Goal: Task Accomplishment & Management: Use online tool/utility

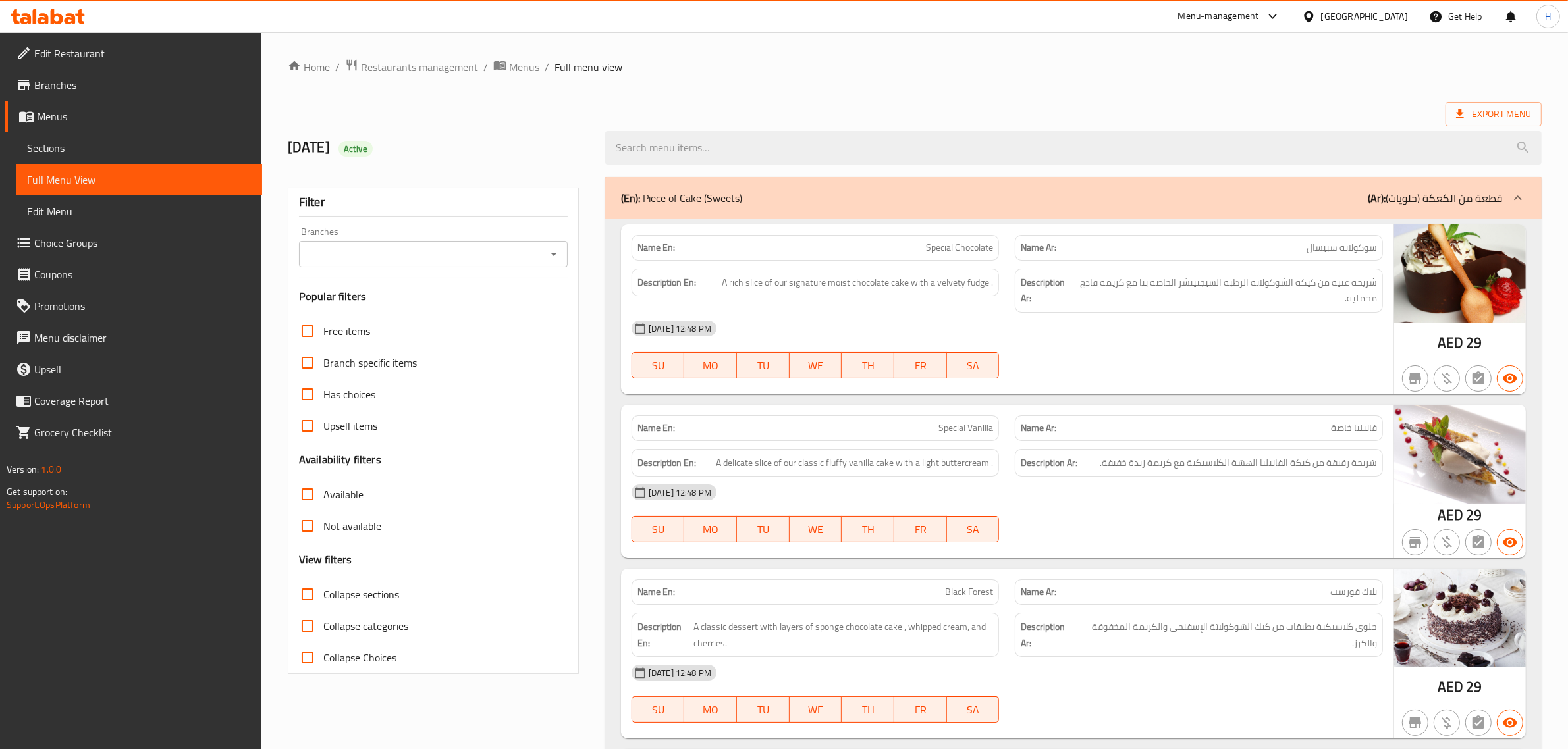
click at [1332, 21] on div "[GEOGRAPHIC_DATA]" at bounding box center [1364, 16] width 87 height 14
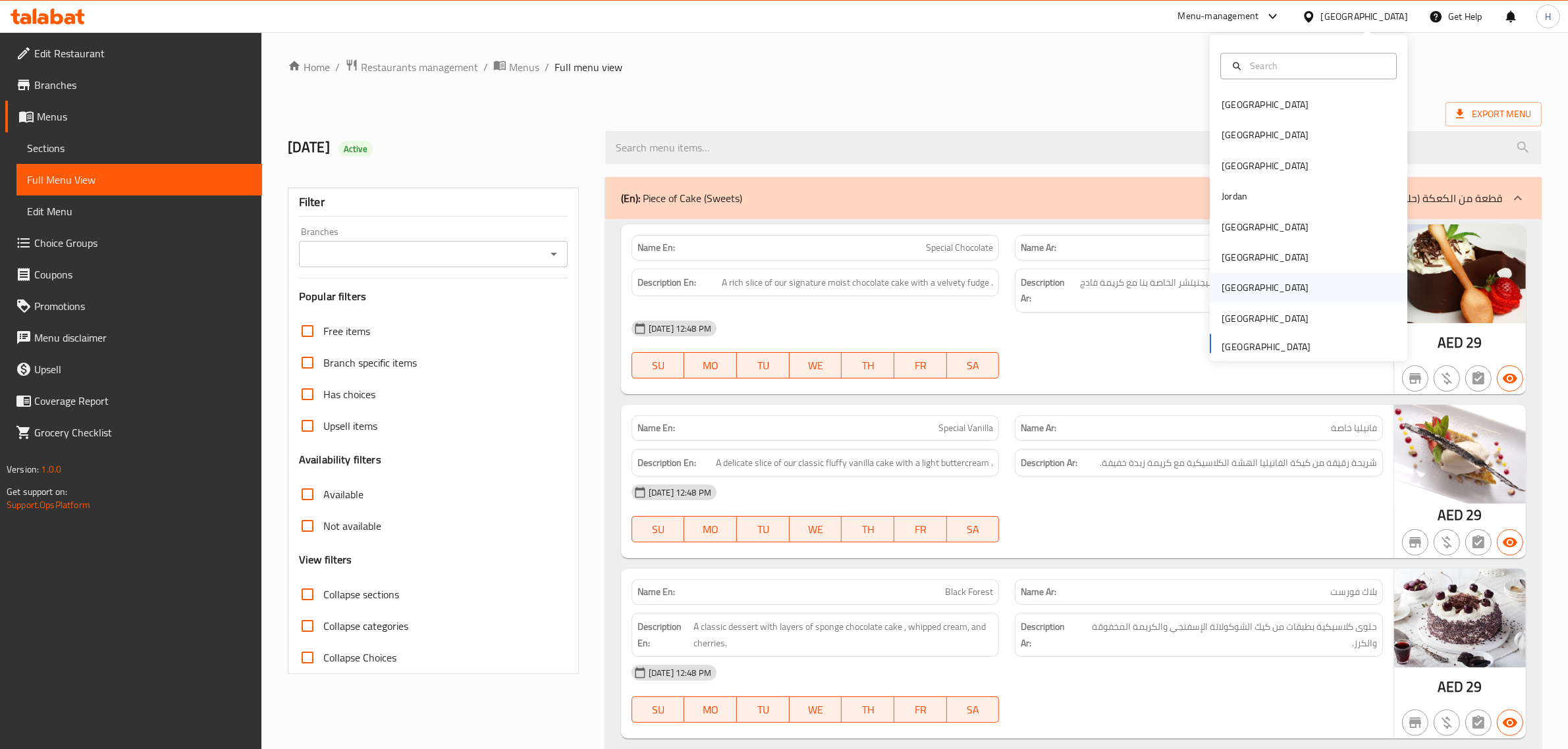
click at [1254, 291] on div "[GEOGRAPHIC_DATA]" at bounding box center [1307, 287] width 197 height 30
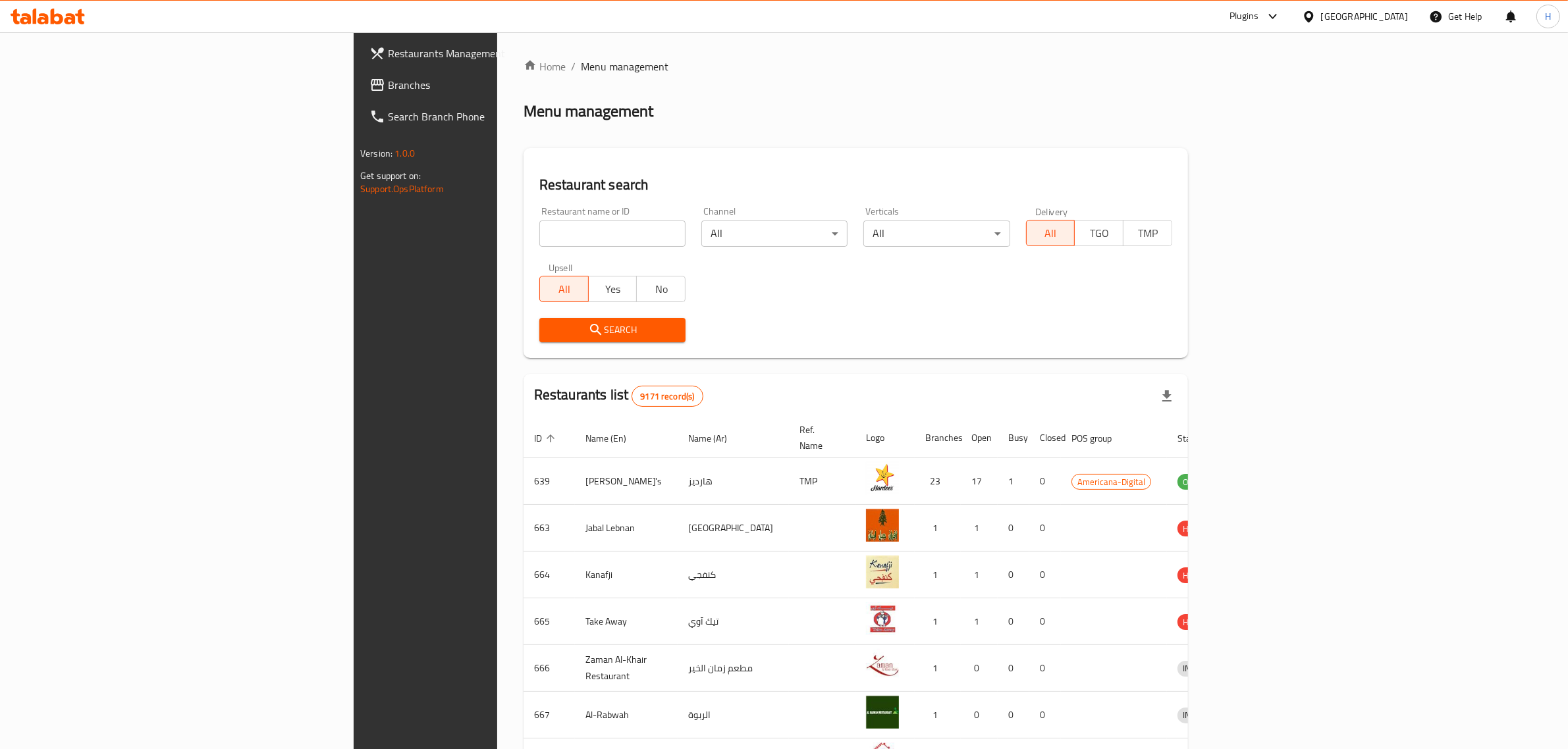
click at [388, 88] on span "Branches" at bounding box center [496, 85] width 217 height 15
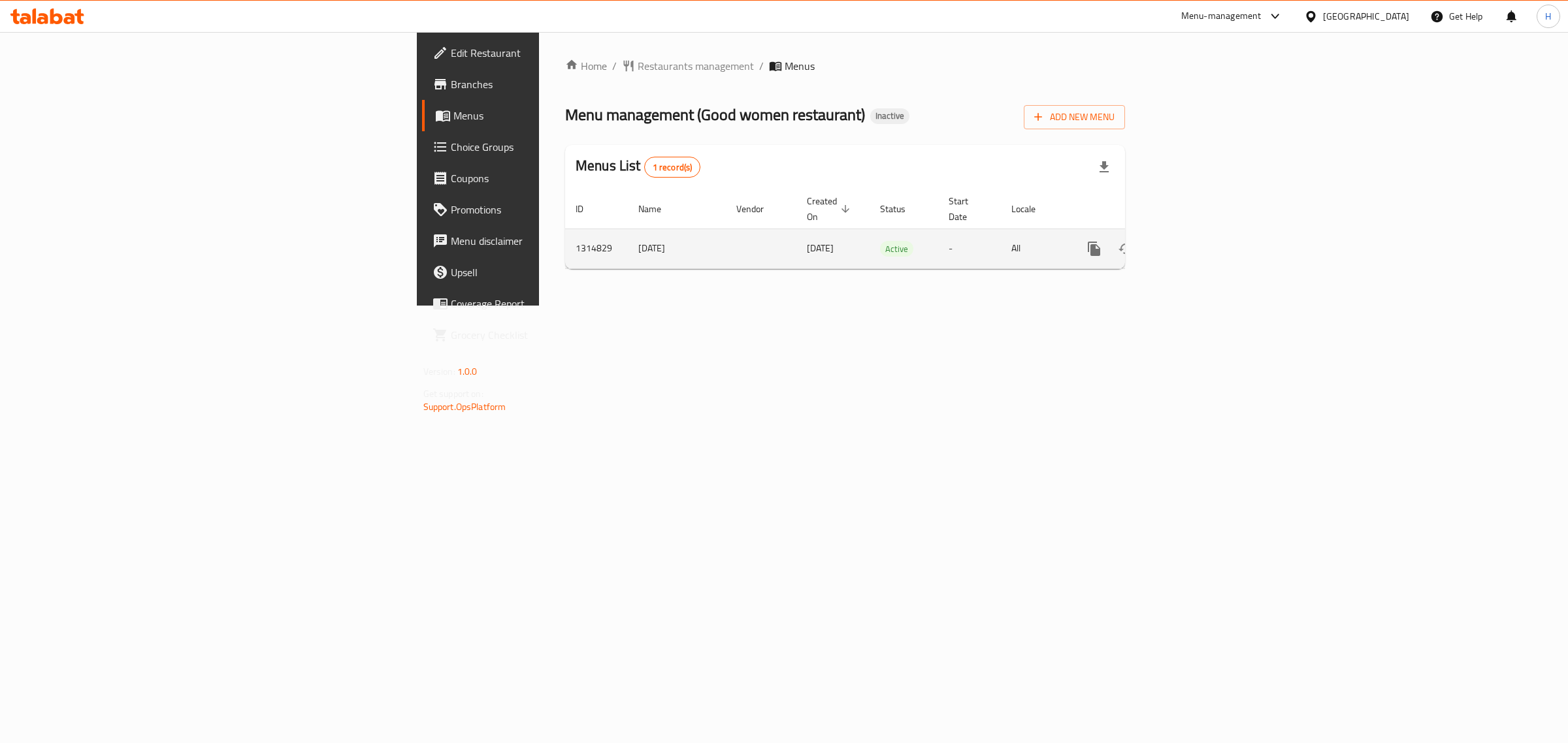
click at [1194, 243] on icon "enhanced table" at bounding box center [1188, 249] width 11 height 11
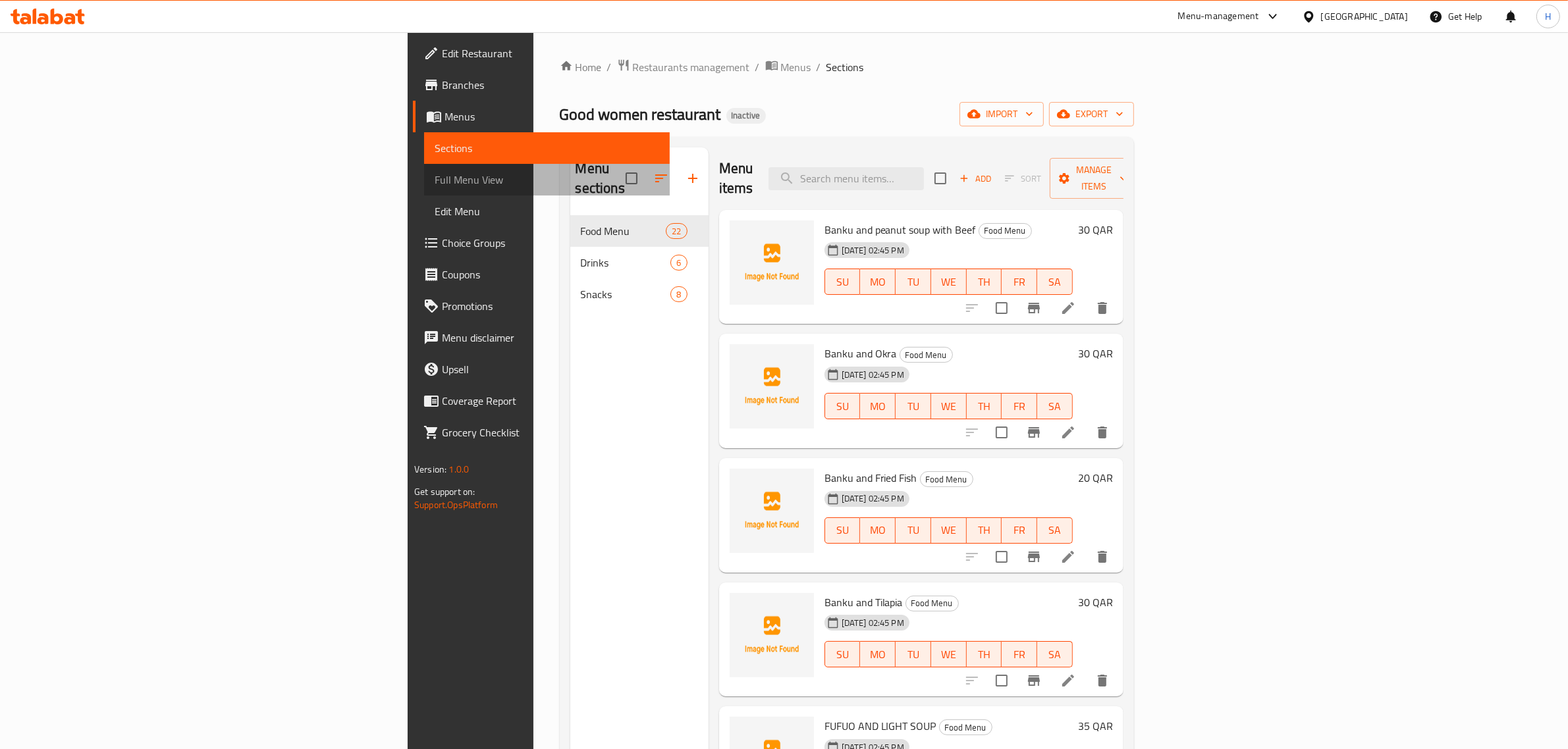
click at [435, 175] on span "Full Menu View" at bounding box center [546, 180] width 224 height 15
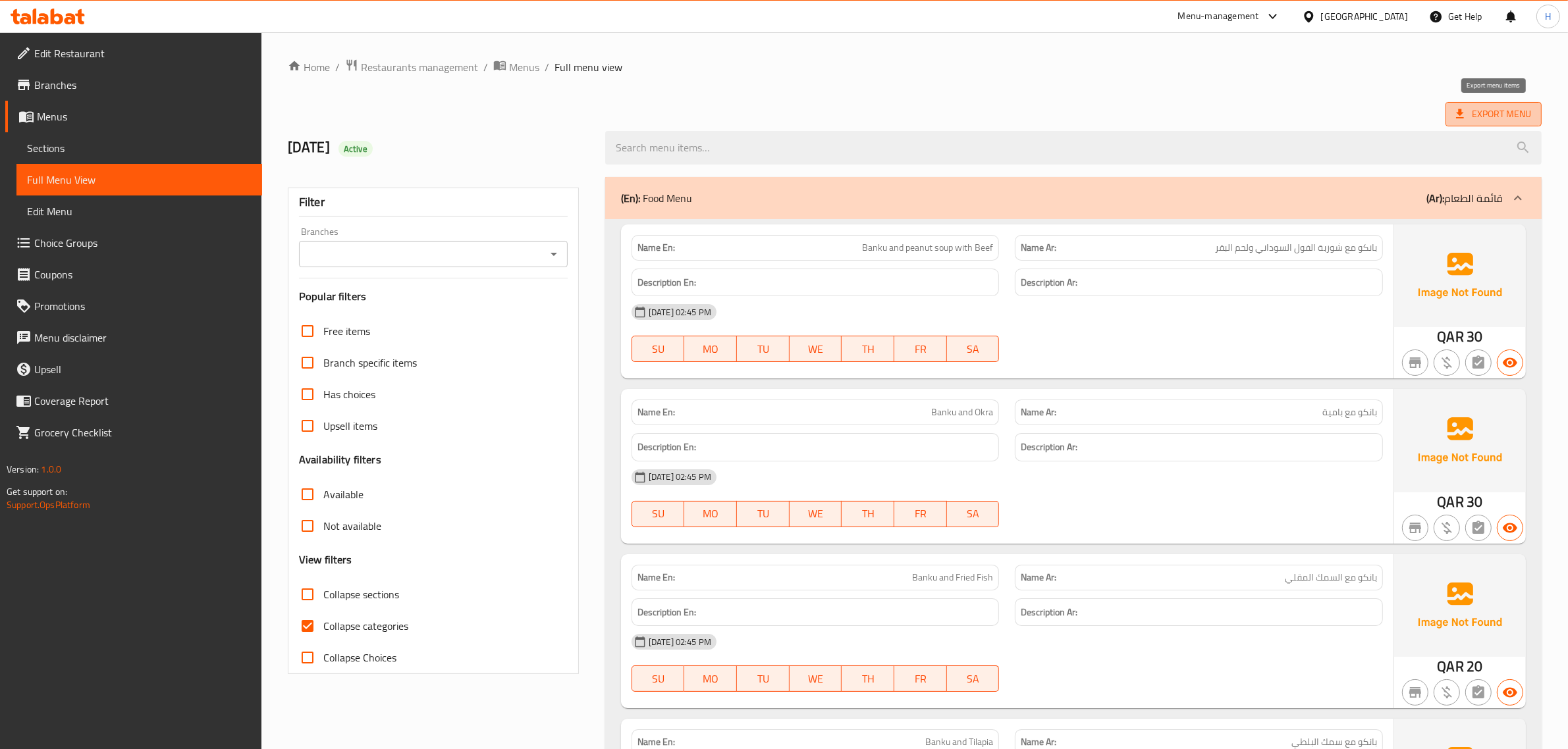
click at [1476, 111] on span "Export Menu" at bounding box center [1493, 113] width 75 height 16
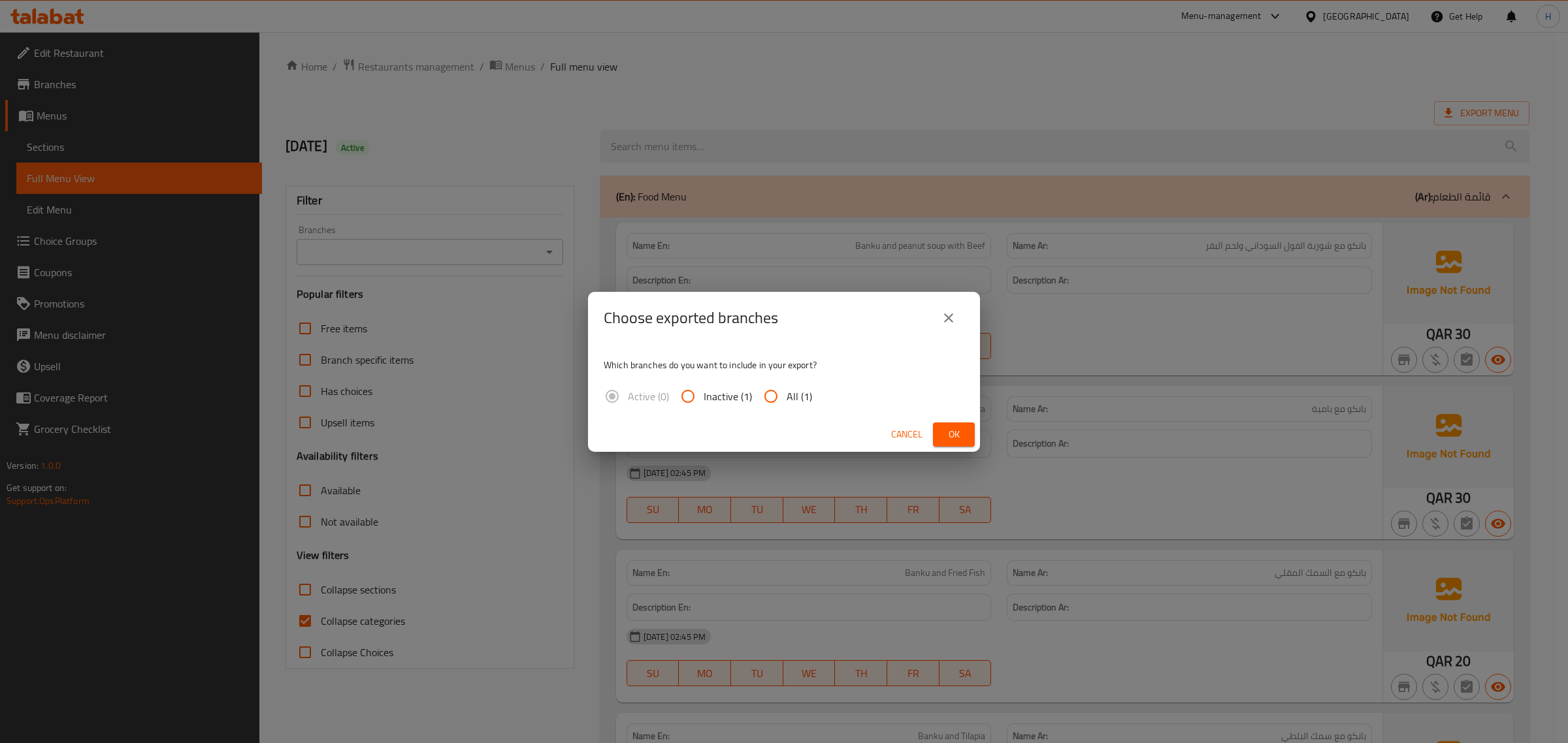
click at [776, 402] on input "All (1)" at bounding box center [770, 396] width 31 height 31
radio input "true"
click at [955, 439] on span "Ok" at bounding box center [953, 434] width 21 height 16
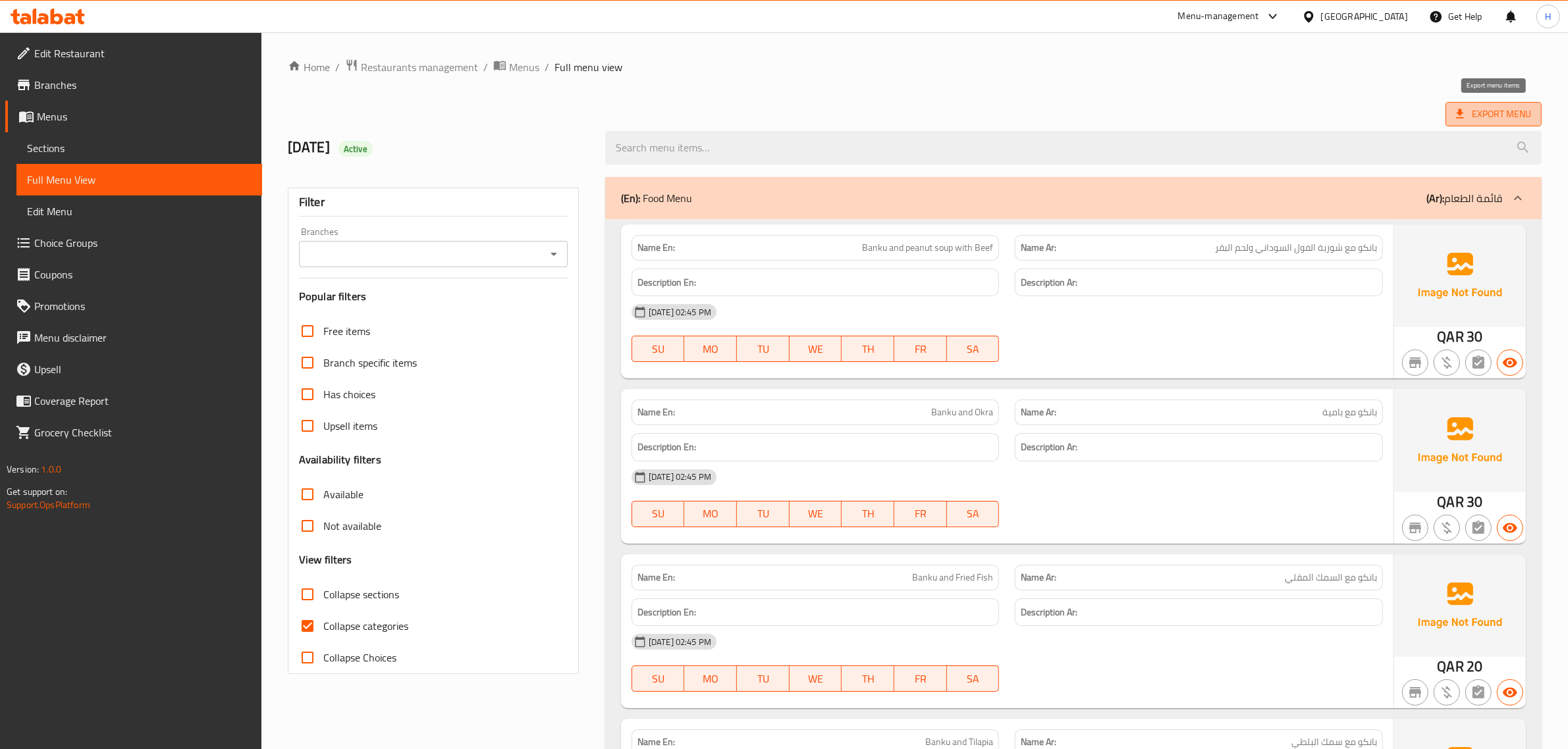
click at [1466, 119] on span "Export Menu" at bounding box center [1493, 113] width 75 height 16
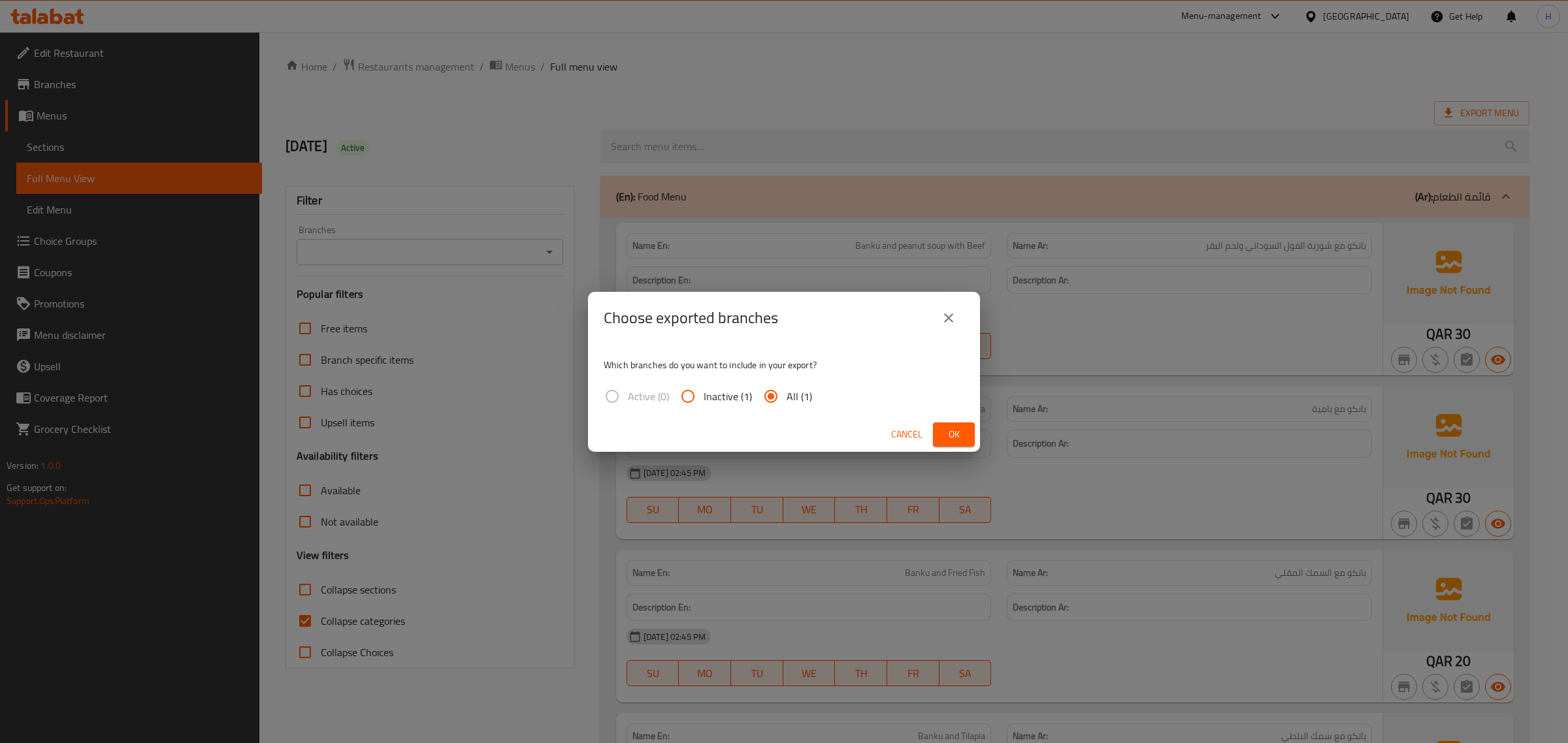
click at [964, 431] on button "Ok" at bounding box center [953, 434] width 42 height 24
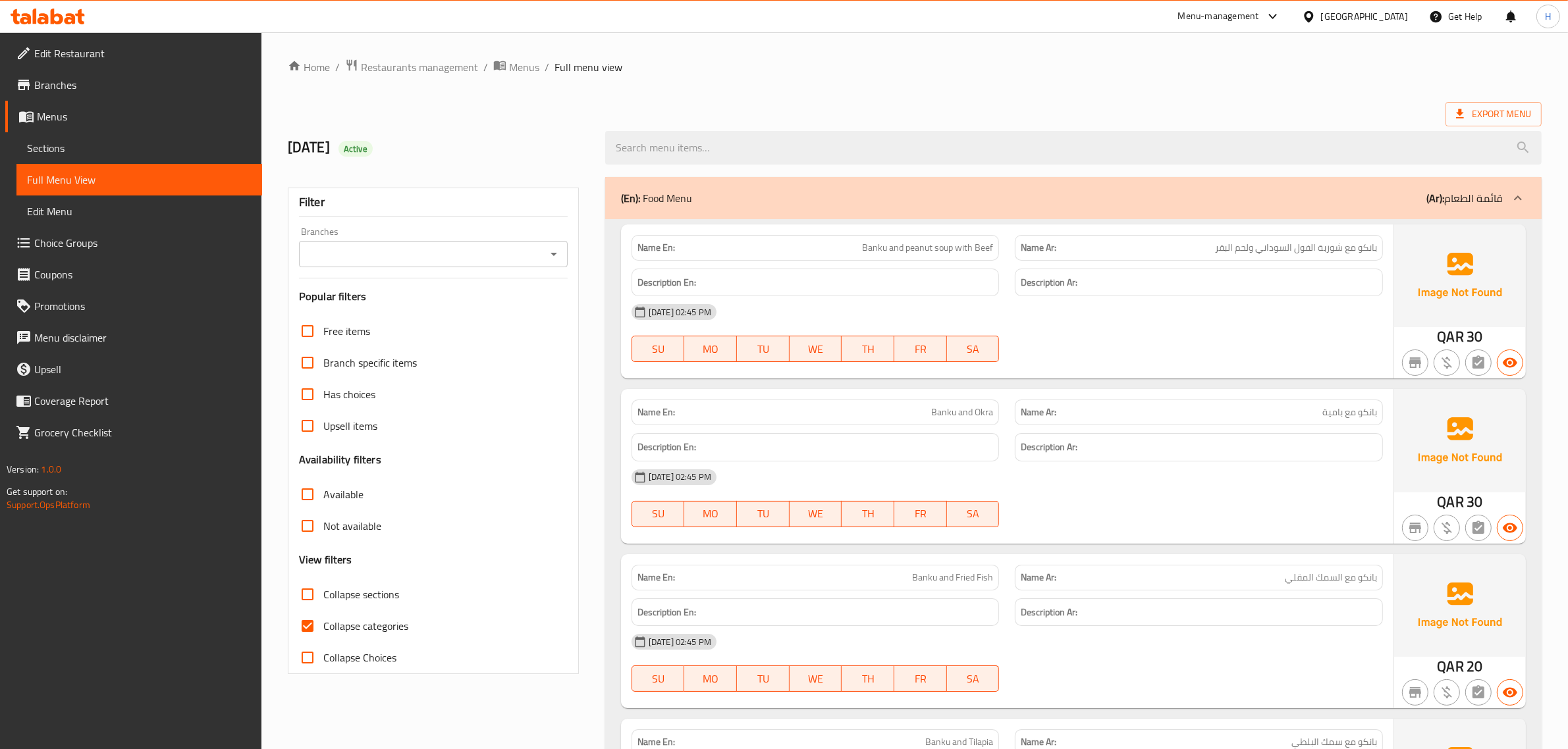
click at [1391, 12] on div "[GEOGRAPHIC_DATA]" at bounding box center [1364, 16] width 87 height 14
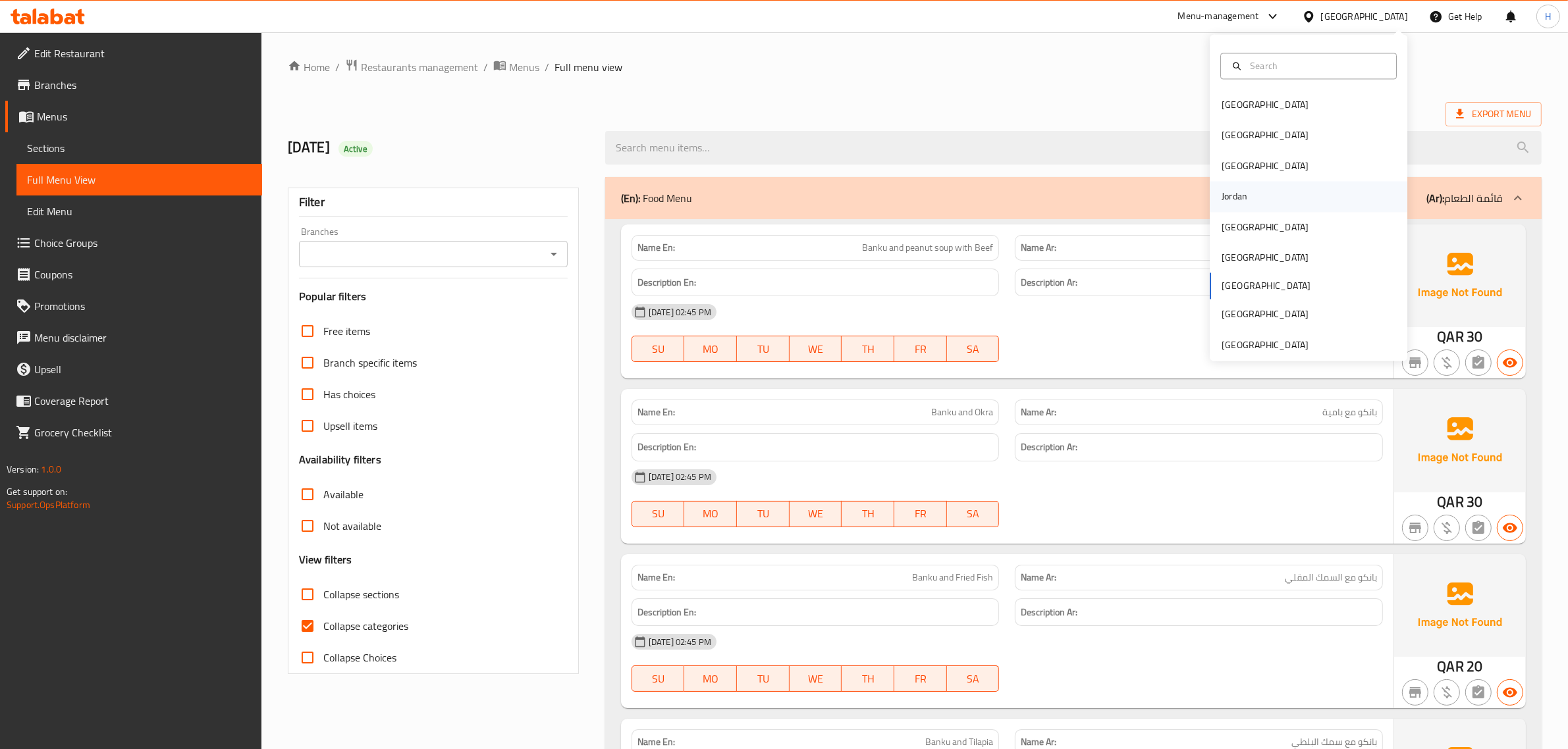
click at [1265, 194] on div "Jordan" at bounding box center [1307, 196] width 197 height 30
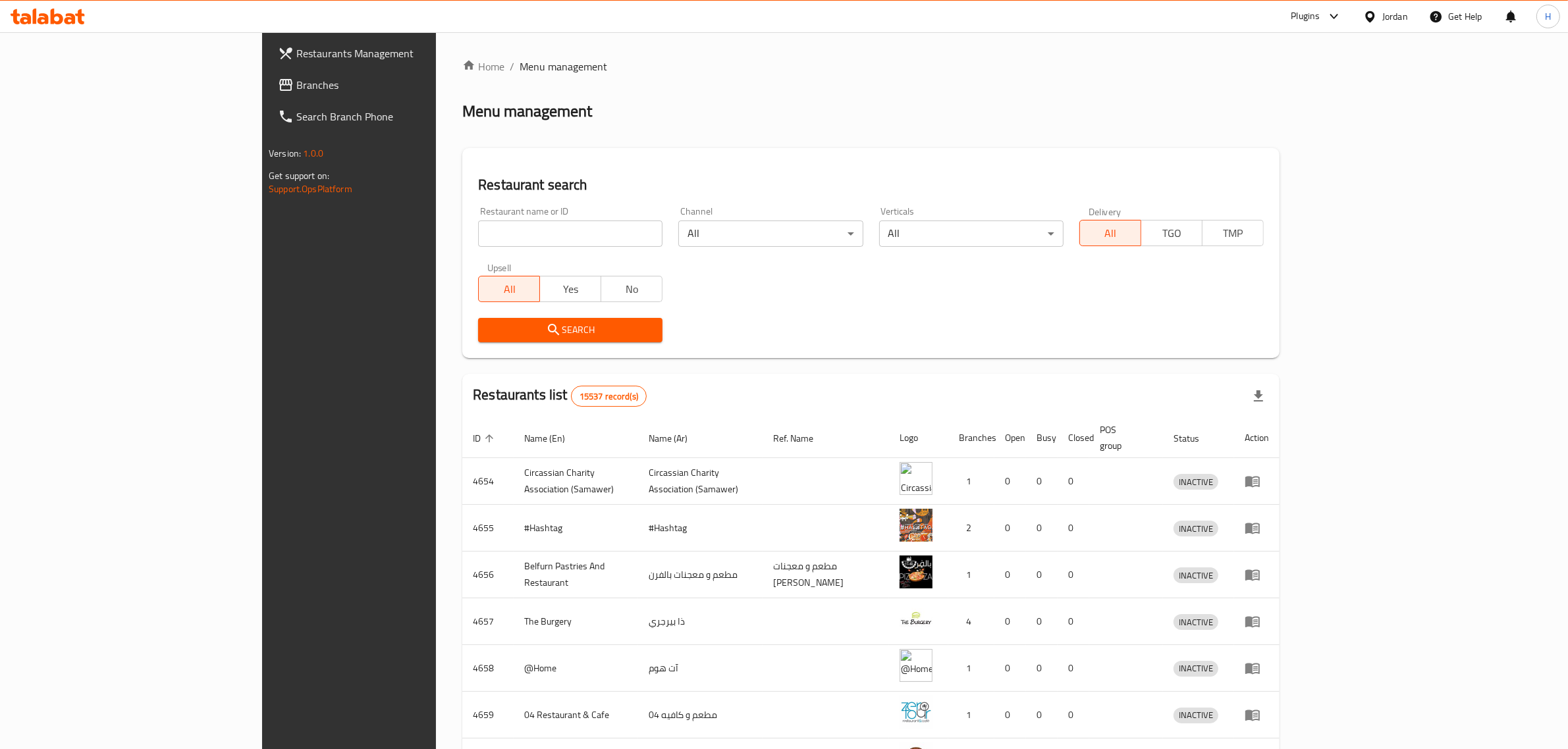
click at [296, 89] on span "Branches" at bounding box center [405, 85] width 217 height 15
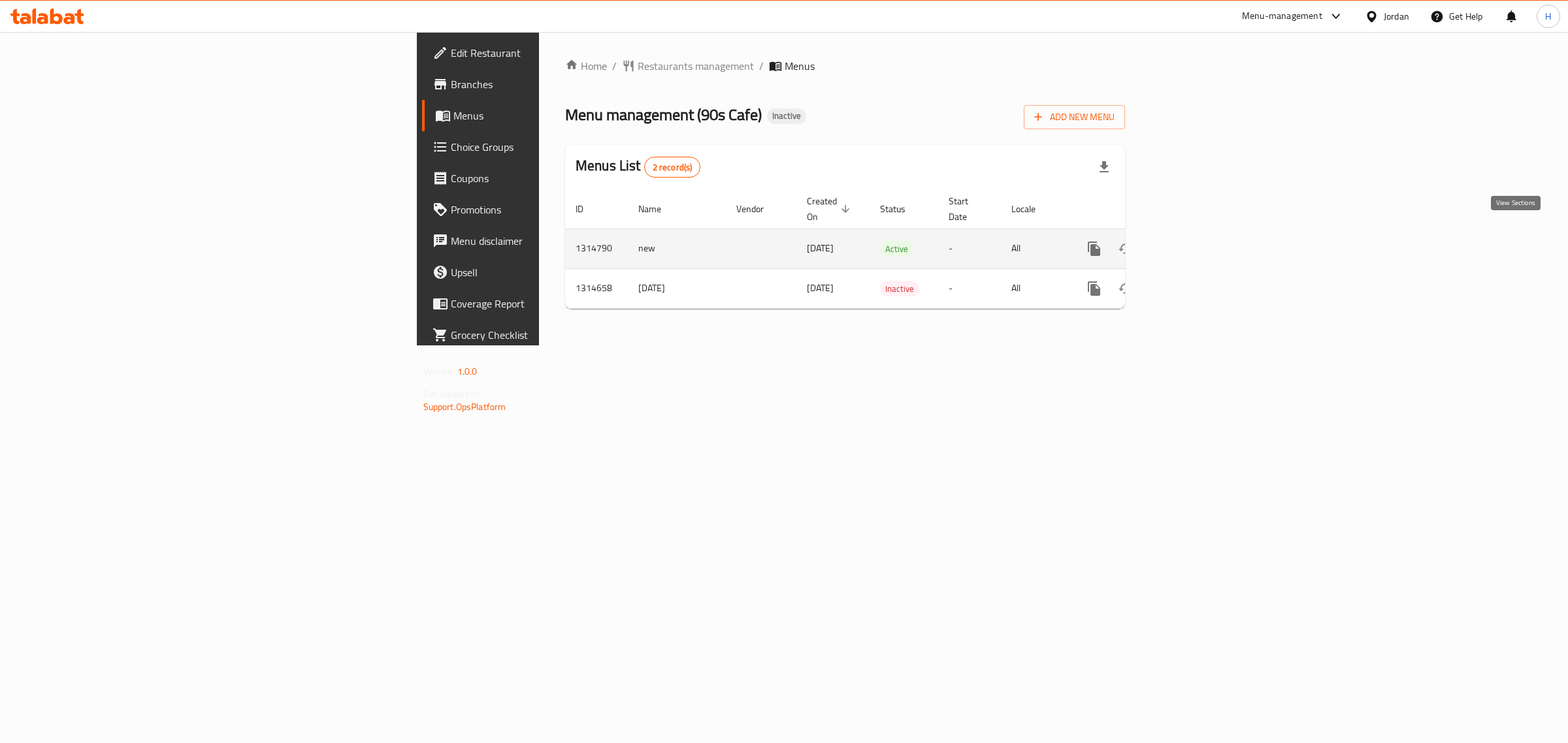
click at [1203, 245] on link "enhanced table" at bounding box center [1187, 248] width 31 height 31
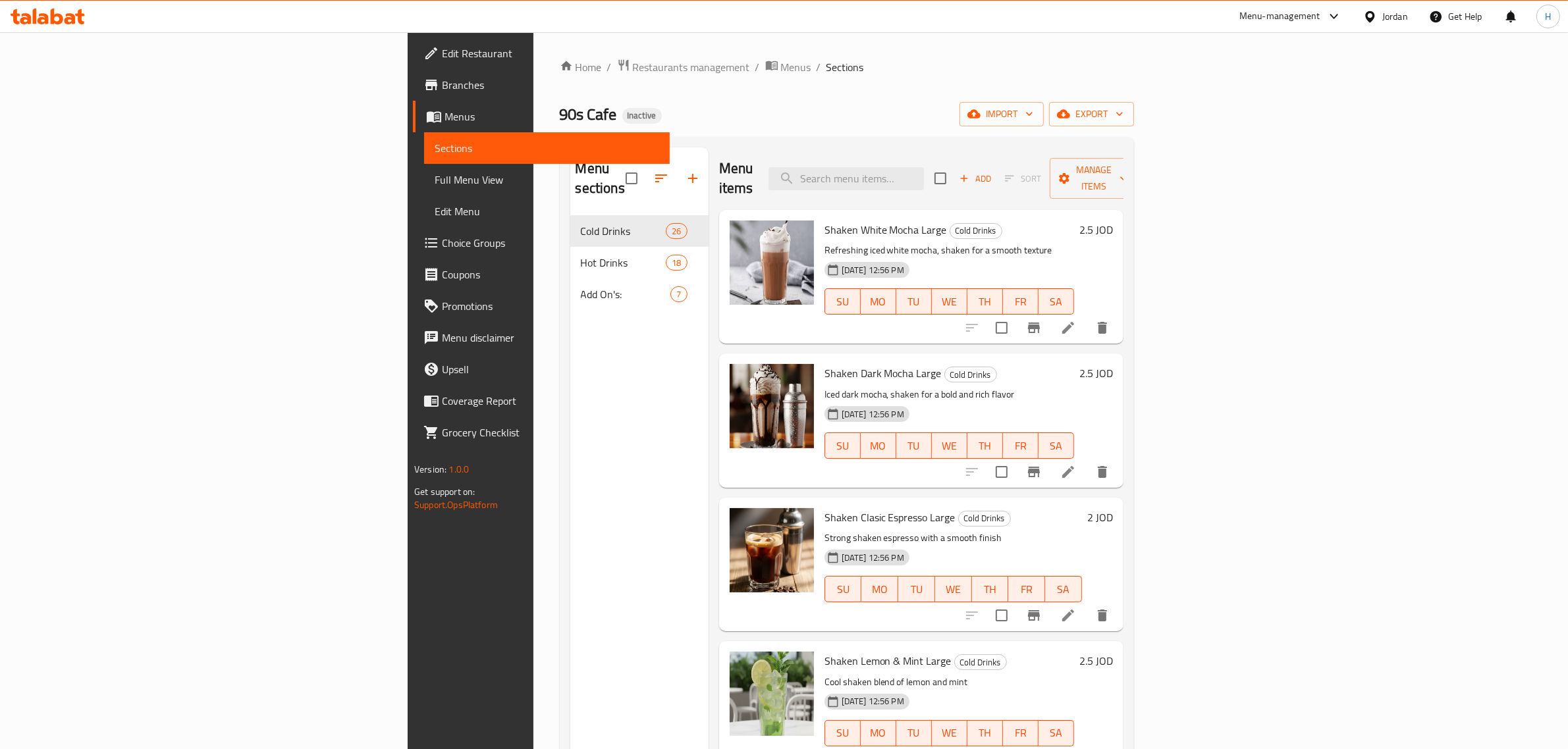
click at [435, 178] on span "Full Menu View" at bounding box center [546, 180] width 224 height 15
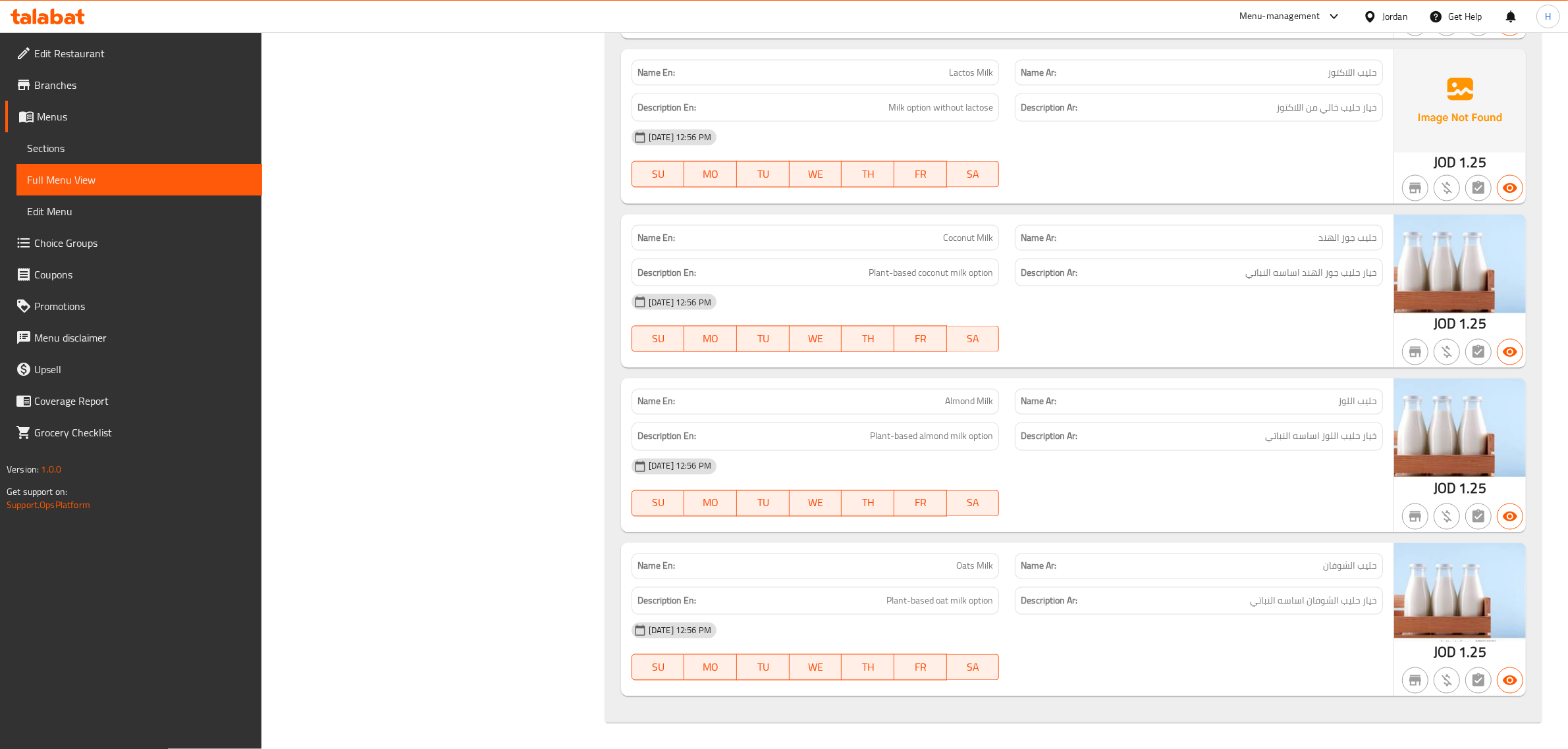
scroll to position [9106, 0]
